Goal: Information Seeking & Learning: Understand process/instructions

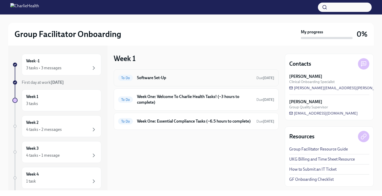
click at [159, 76] on h6 "Software Set-Up" at bounding box center [194, 78] width 115 height 6
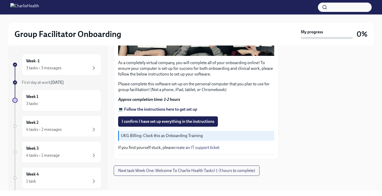
scroll to position [160, 0]
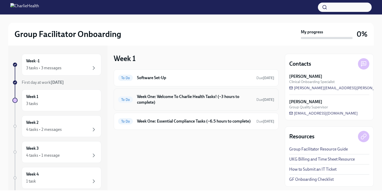
click at [203, 102] on h6 "Week One: Welcome To Charlie Health Tasks! (~3 hours to complete)" at bounding box center [194, 99] width 115 height 11
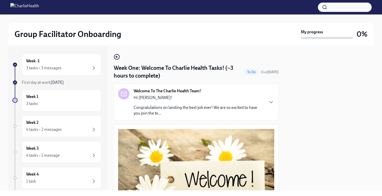
click at [198, 108] on p "Congratulations on landing the best job ever! We are so excited to have you joi…" at bounding box center [198, 110] width 130 height 11
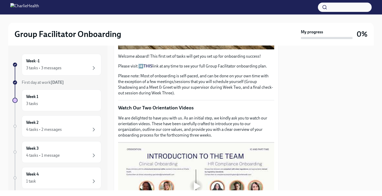
scroll to position [421, 0]
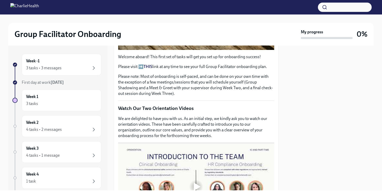
click at [146, 69] on strong "THIS" at bounding box center [147, 66] width 9 height 5
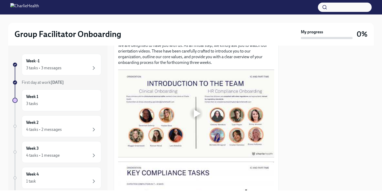
scroll to position [497, 0]
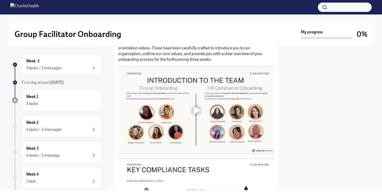
click at [195, 114] on div at bounding box center [197, 110] width 7 height 8
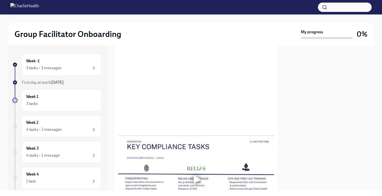
scroll to position [521, 0]
